Goal: Entertainment & Leisure: Consume media (video, audio)

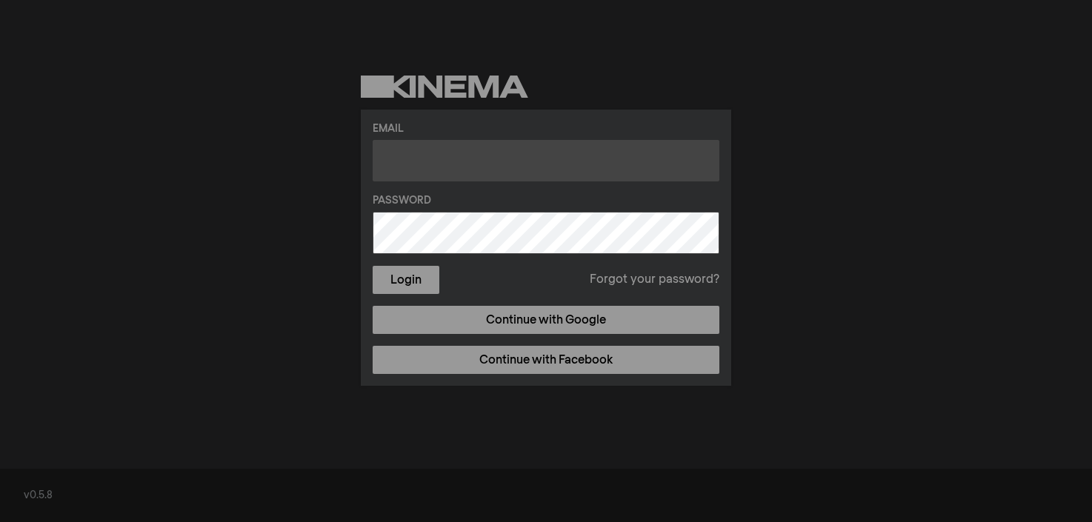
click at [477, 165] on input "text" at bounding box center [546, 160] width 347 height 41
type input "[EMAIL_ADDRESS][DOMAIN_NAME]"
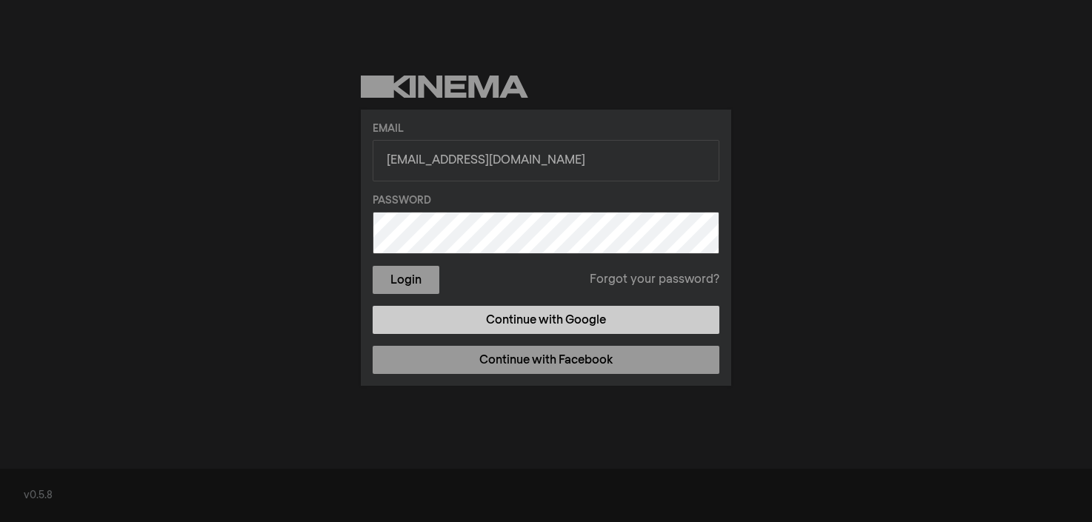
click at [468, 316] on link "Continue with Google" at bounding box center [546, 320] width 347 height 28
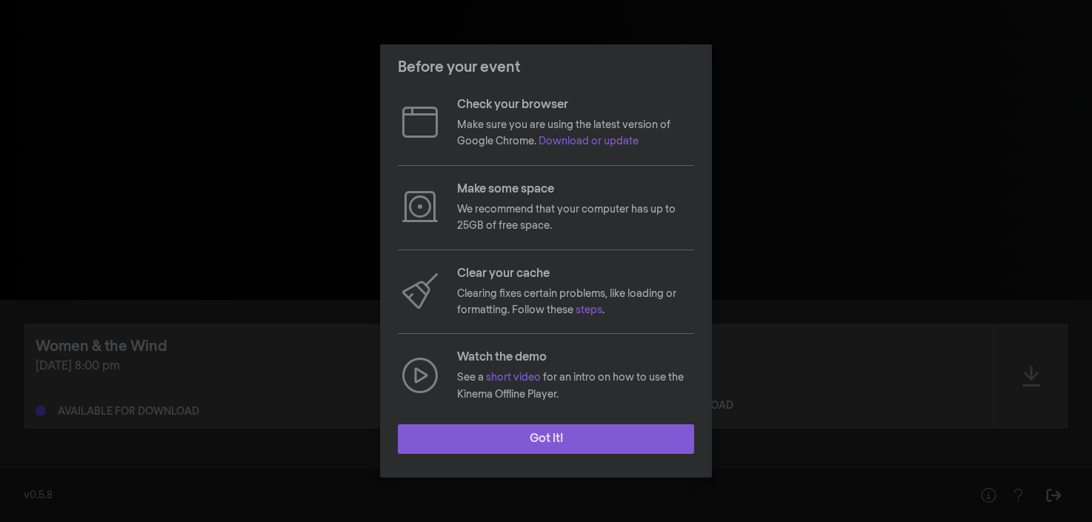
click at [577, 438] on button "Got it!" at bounding box center [546, 440] width 296 height 30
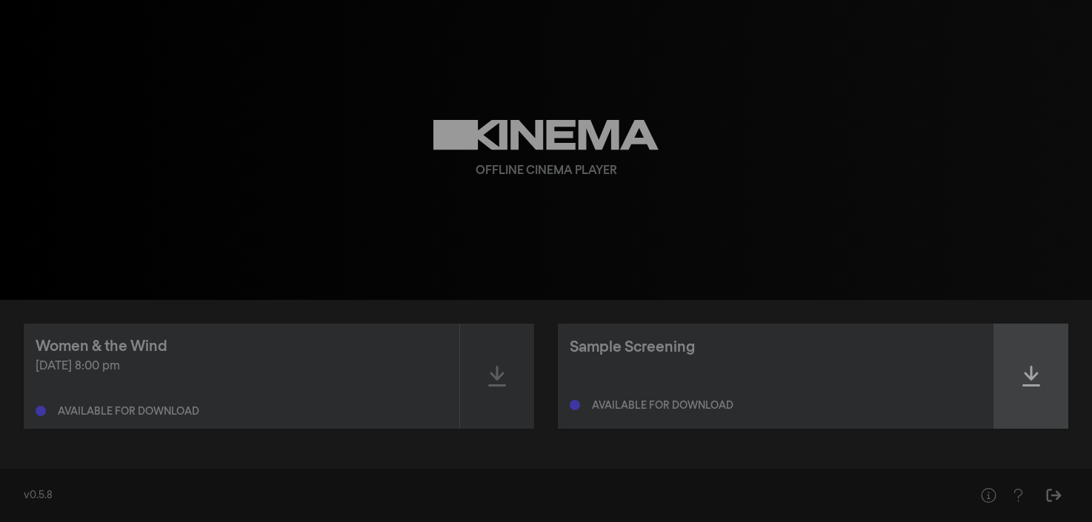
click at [1042, 376] on div at bounding box center [1031, 376] width 74 height 105
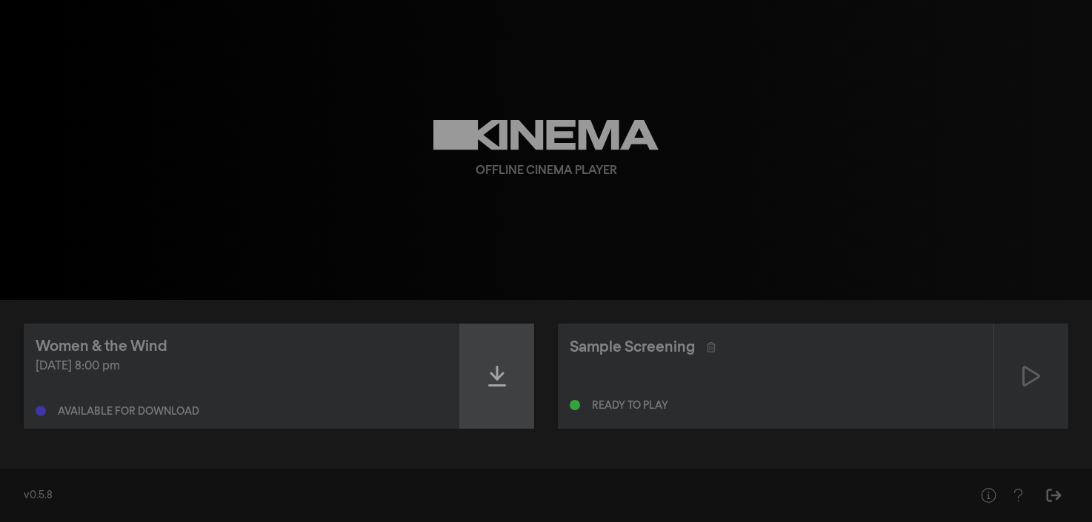
click at [493, 376] on icon at bounding box center [497, 376] width 18 height 21
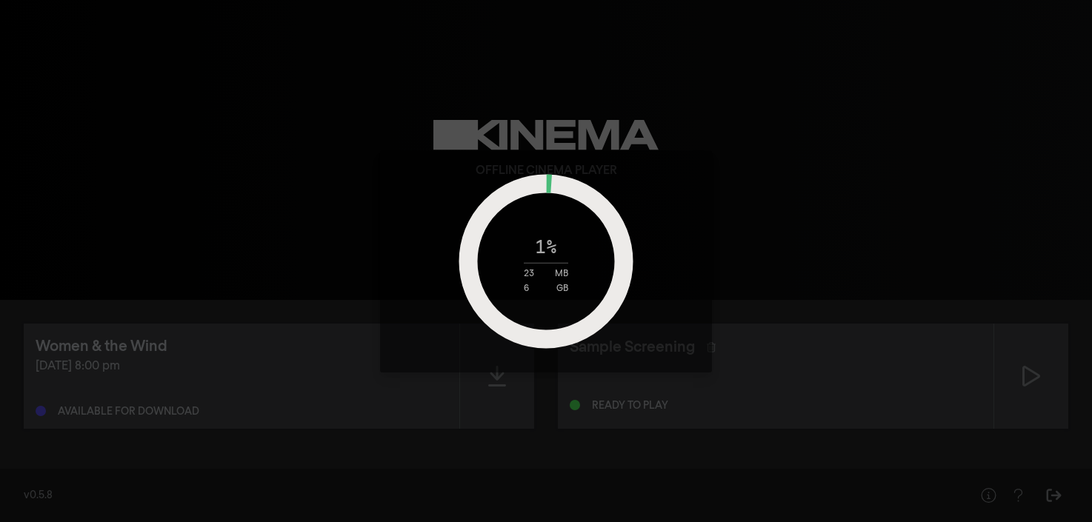
click at [1026, 376] on div "1 % 23 MB 6 GB" at bounding box center [546, 261] width 1092 height 522
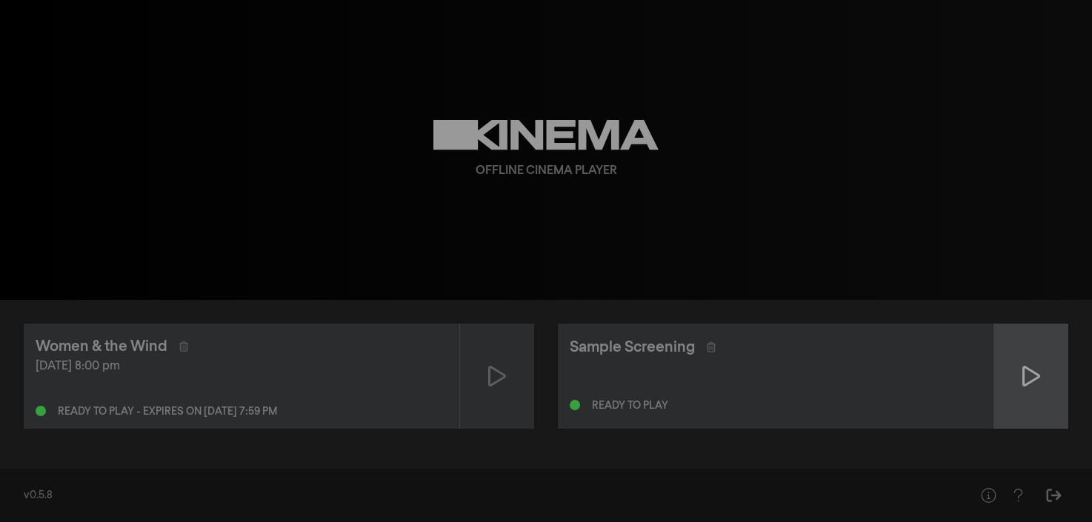
click at [1019, 376] on div at bounding box center [1031, 376] width 74 height 105
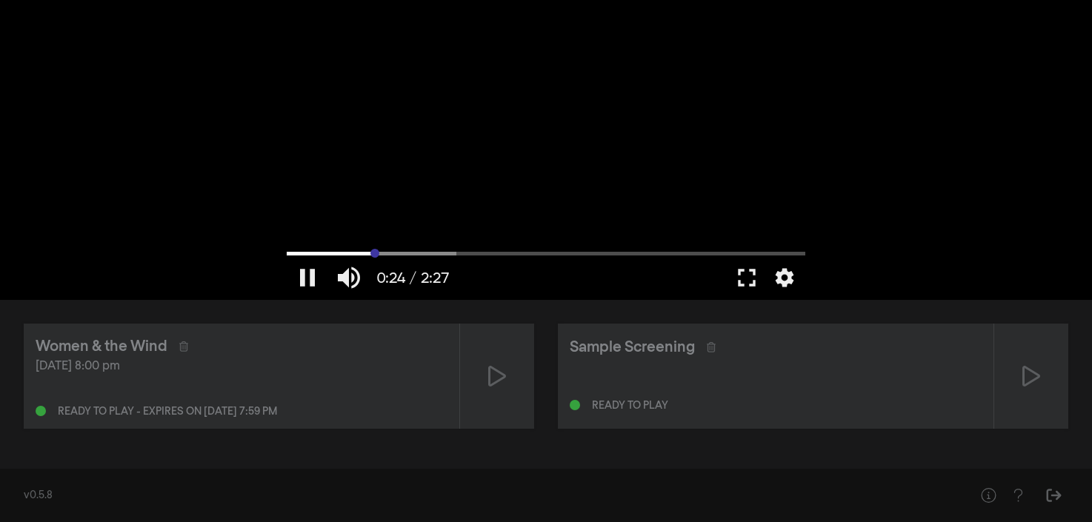
click at [375, 249] on input "Seek" at bounding box center [546, 253] width 519 height 9
click at [446, 253] on input "Seek" at bounding box center [546, 253] width 519 height 9
click at [586, 252] on input "Seek" at bounding box center [546, 253] width 519 height 9
click at [303, 273] on button "pause" at bounding box center [307, 278] width 41 height 44
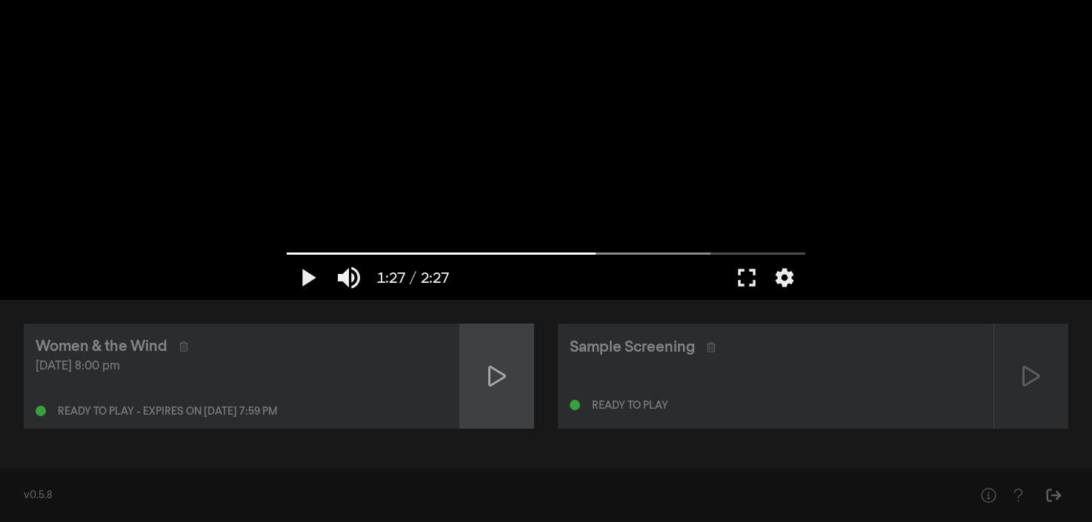
click at [476, 379] on div at bounding box center [497, 376] width 74 height 105
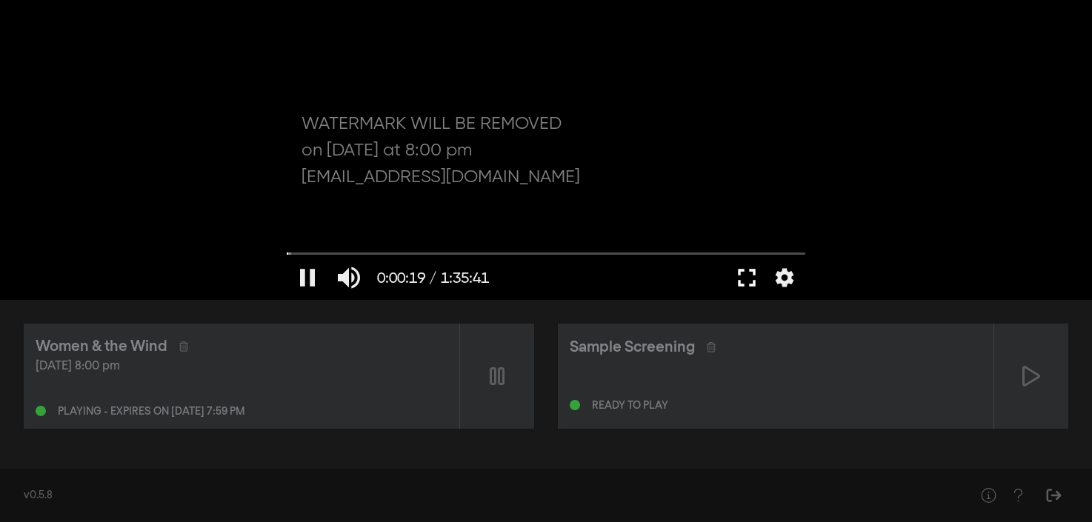
click at [747, 271] on button "fullscreen" at bounding box center [746, 278] width 41 height 44
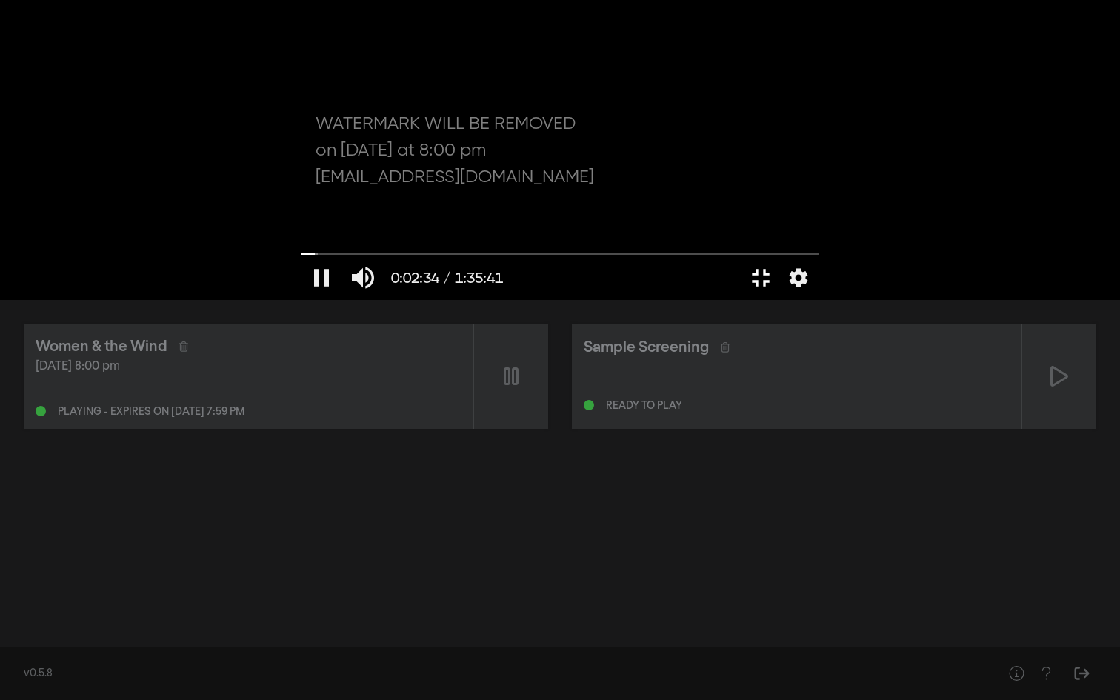
type input "154.358867"
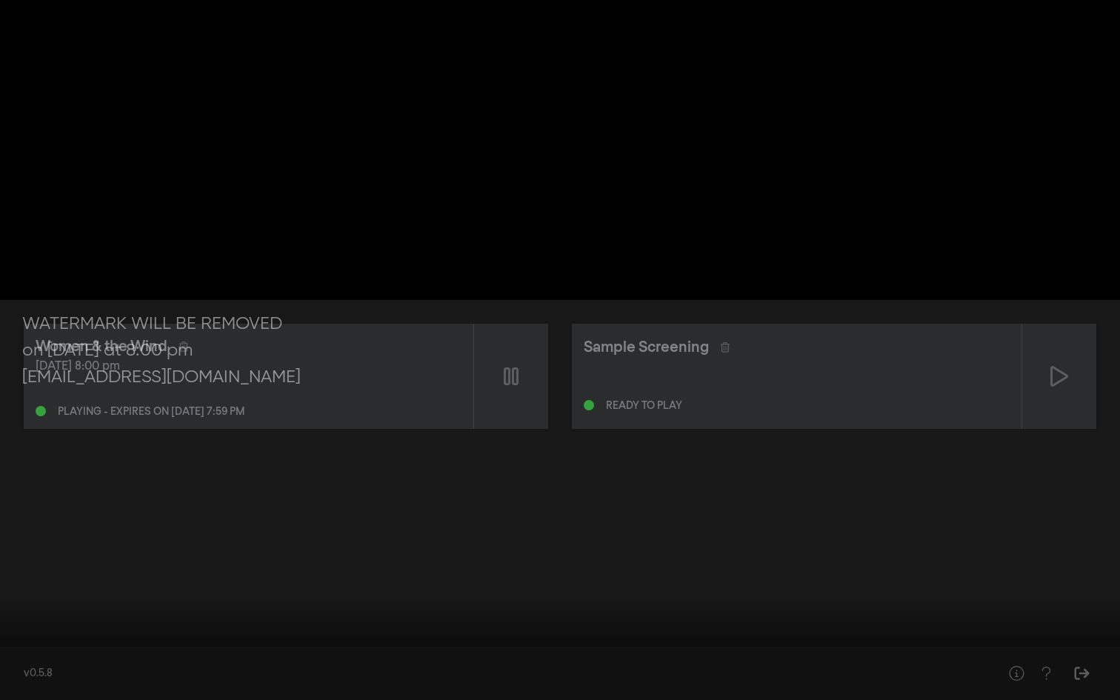
click at [1034, 522] on button "fullscreen_exit" at bounding box center [1054, 678] width 41 height 44
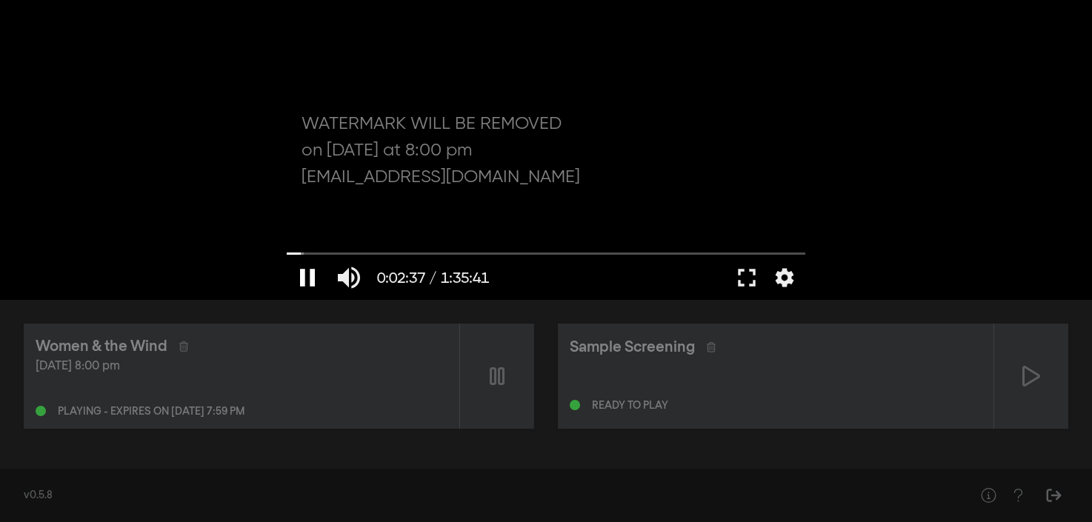
click at [302, 282] on button "pause" at bounding box center [307, 278] width 41 height 44
type input "157.984592"
